Goal: Transaction & Acquisition: Purchase product/service

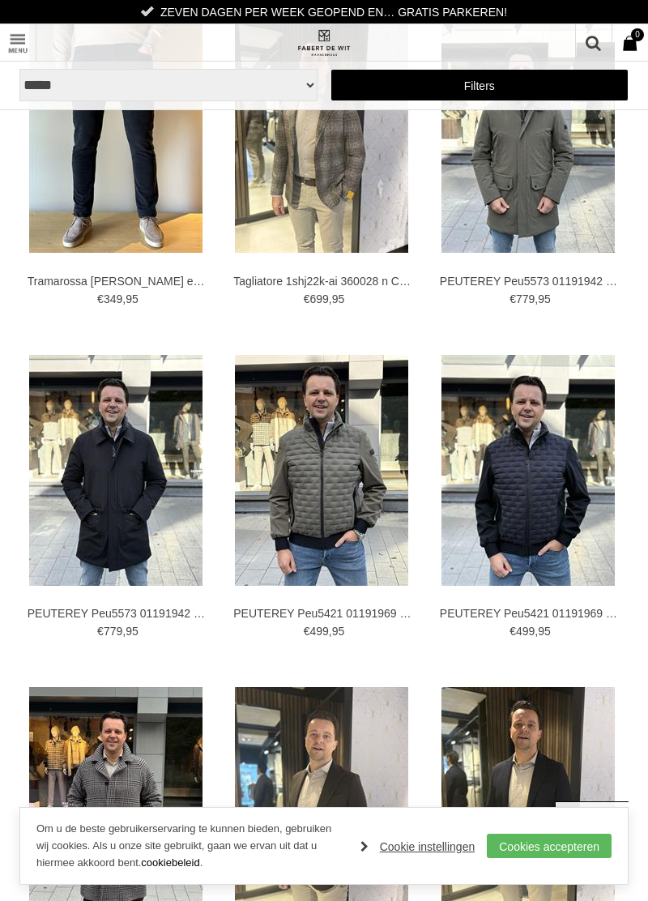
scroll to position [1796, 0]
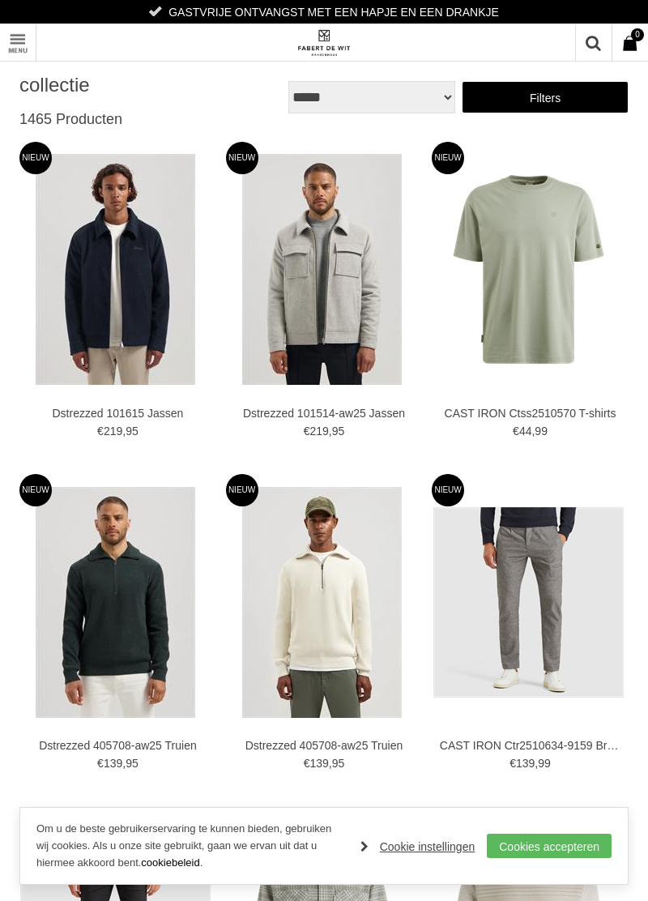
click at [28, 46] on link "Toon menu" at bounding box center [18, 42] width 36 height 36
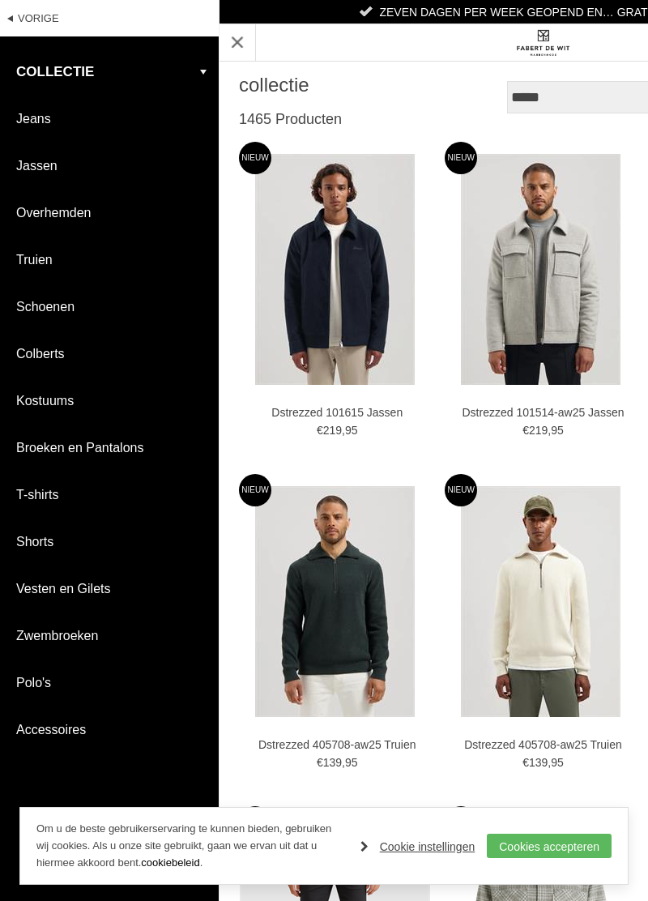
click at [48, 123] on link "Jeans" at bounding box center [109, 119] width 219 height 46
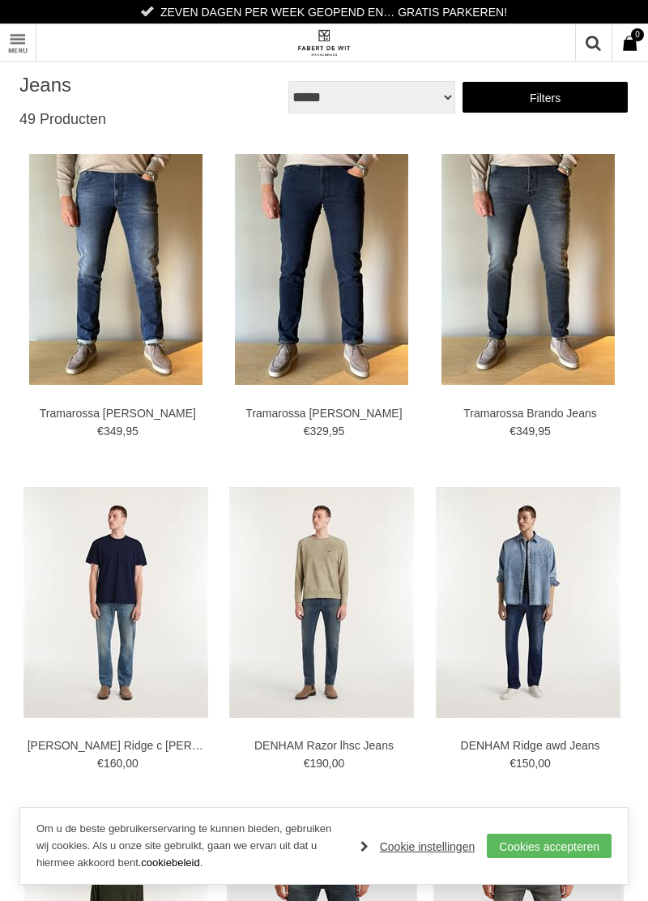
click at [360, 352] on img at bounding box center [321, 269] width 173 height 231
click at [147, 331] on img at bounding box center [115, 269] width 173 height 231
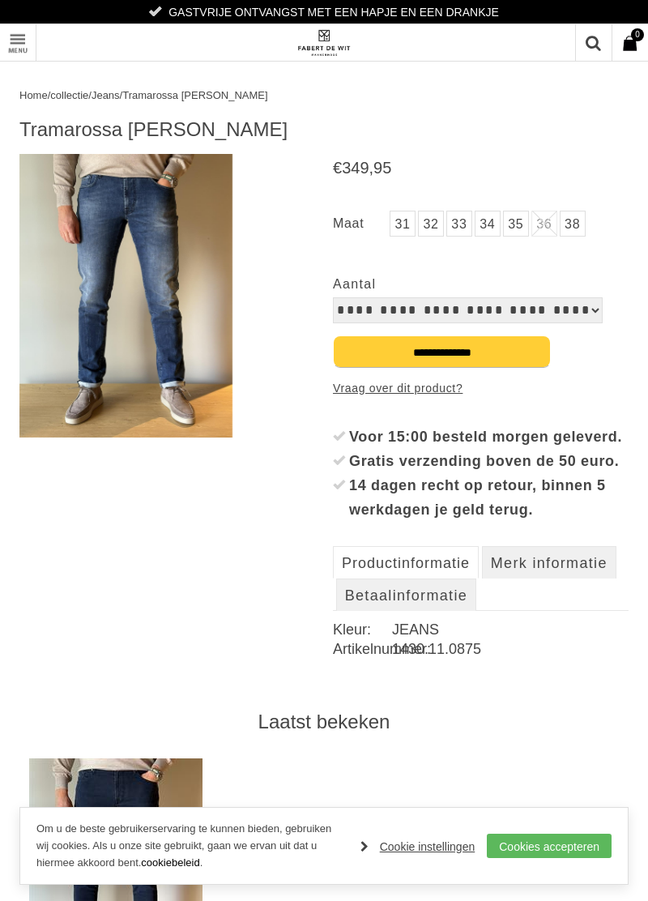
click at [181, 355] on img at bounding box center [125, 296] width 213 height 284
